Goal: Find specific page/section: Find specific page/section

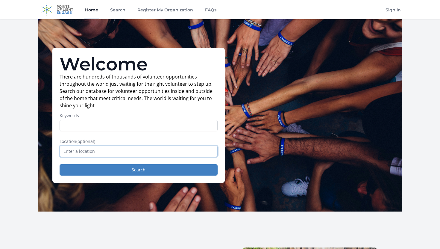
click at [114, 151] on input "text" at bounding box center [139, 150] width 158 height 11
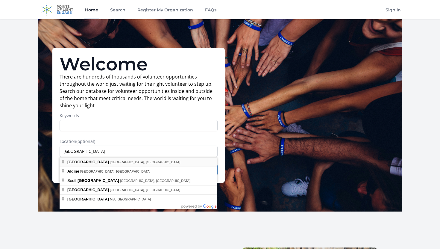
type input "[GEOGRAPHIC_DATA], [GEOGRAPHIC_DATA], [GEOGRAPHIC_DATA]"
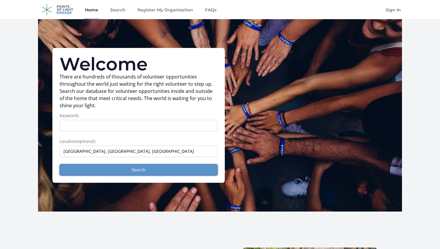
click at [114, 170] on button "Search" at bounding box center [139, 169] width 158 height 11
